Goal: Information Seeking & Learning: Learn about a topic

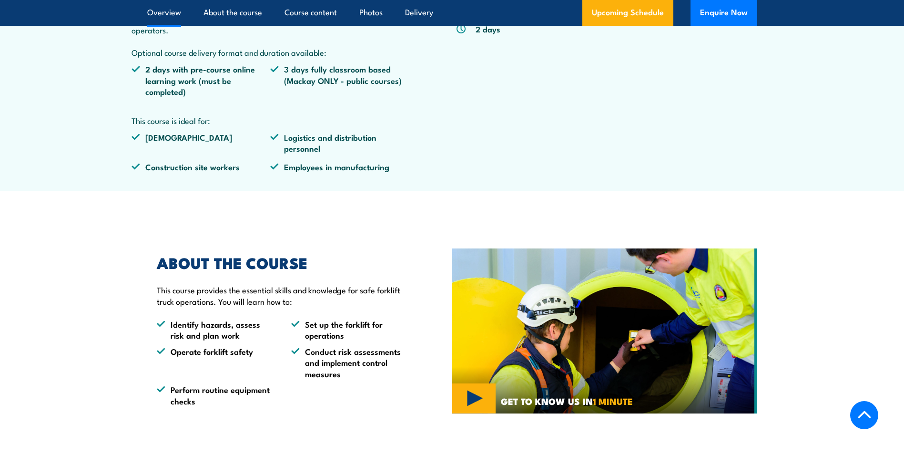
scroll to position [286, 0]
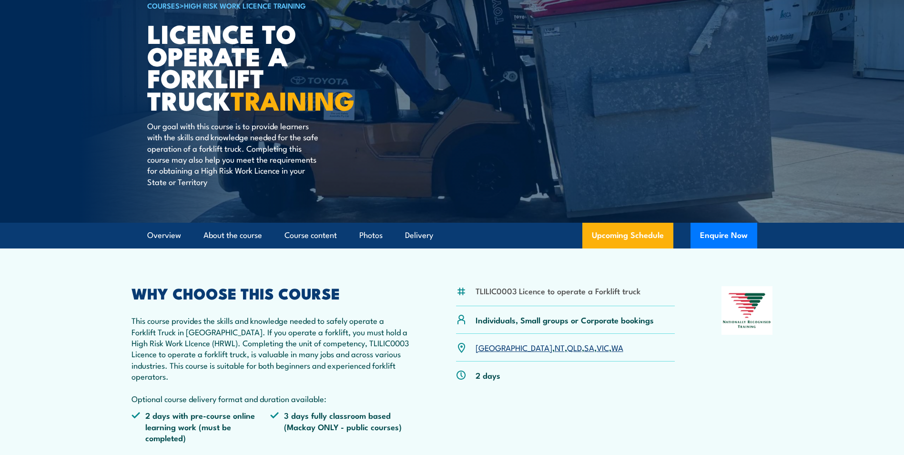
scroll to position [95, 0]
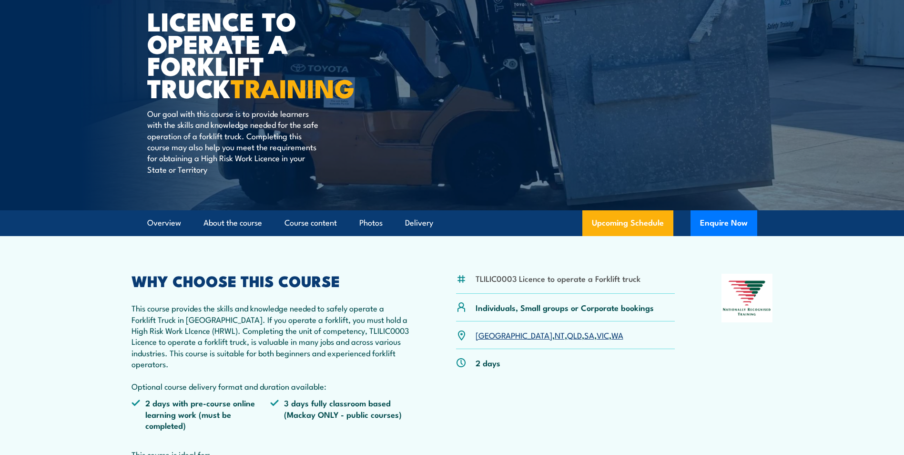
click at [597, 336] on link "VIC" at bounding box center [603, 334] width 12 height 11
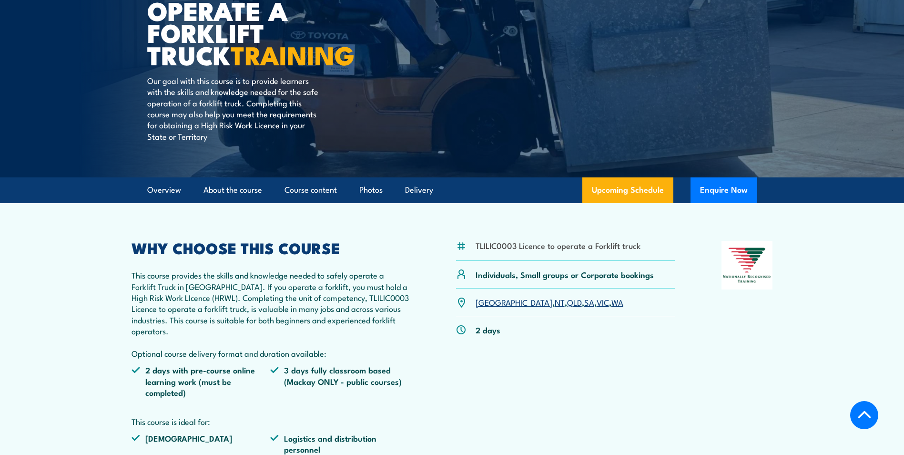
scroll to position [232, 0]
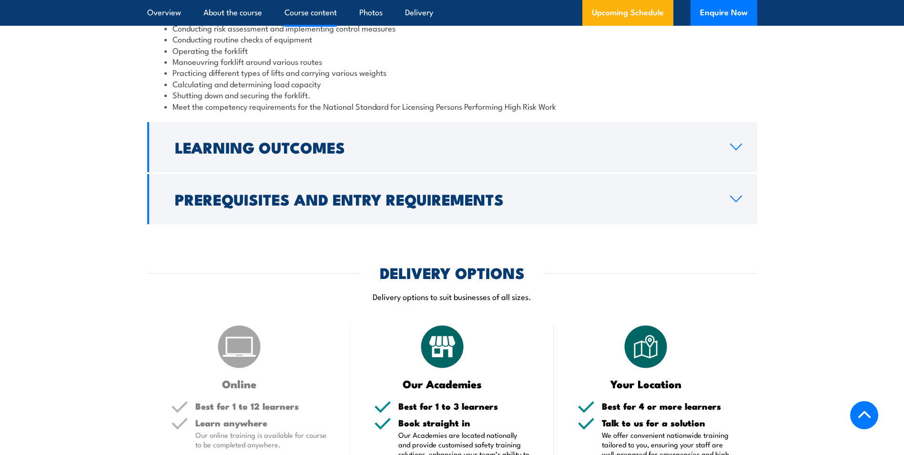
scroll to position [928, 0]
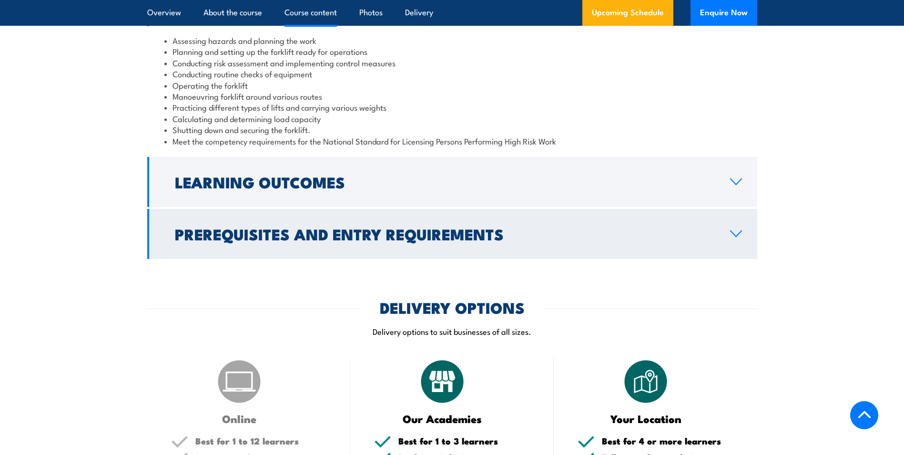
click at [710, 227] on h2 "Prerequisites and Entry Requirements" at bounding box center [445, 233] width 540 height 13
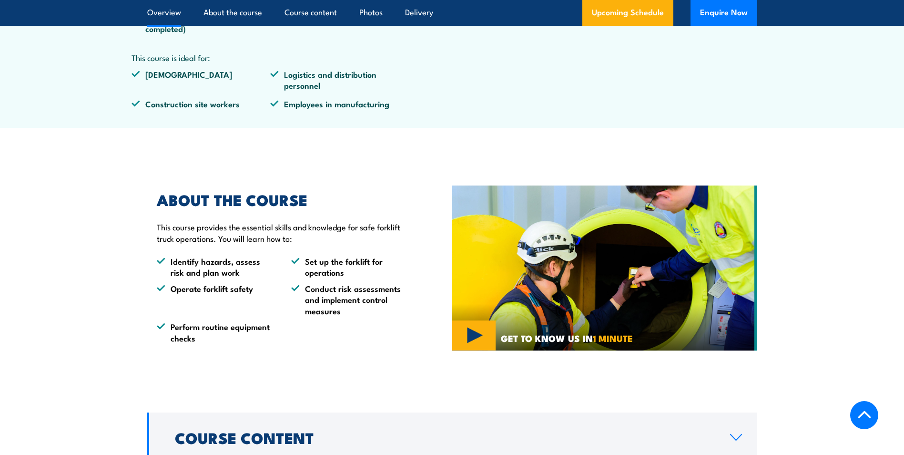
scroll to position [404, 0]
